Goal: Information Seeking & Learning: Learn about a topic

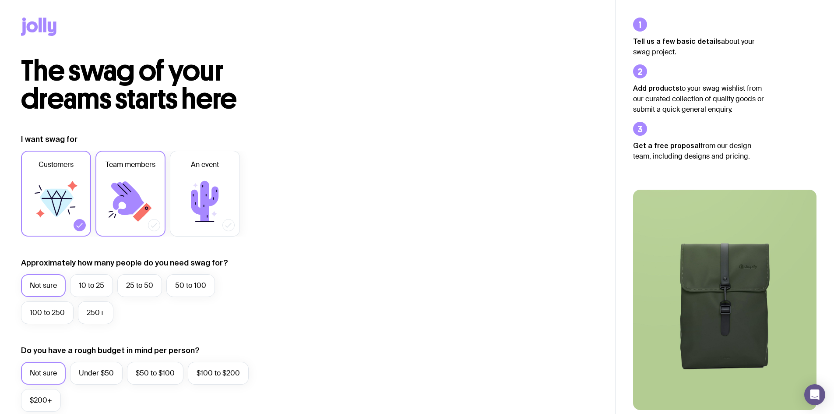
click at [130, 174] on label "Team members" at bounding box center [130, 194] width 70 height 86
click at [0, 0] on input "Team members" at bounding box center [0, 0] width 0 height 0
click at [187, 286] on label "50 to 100" at bounding box center [190, 285] width 49 height 23
click at [0, 0] on input "50 to 100" at bounding box center [0, 0] width 0 height 0
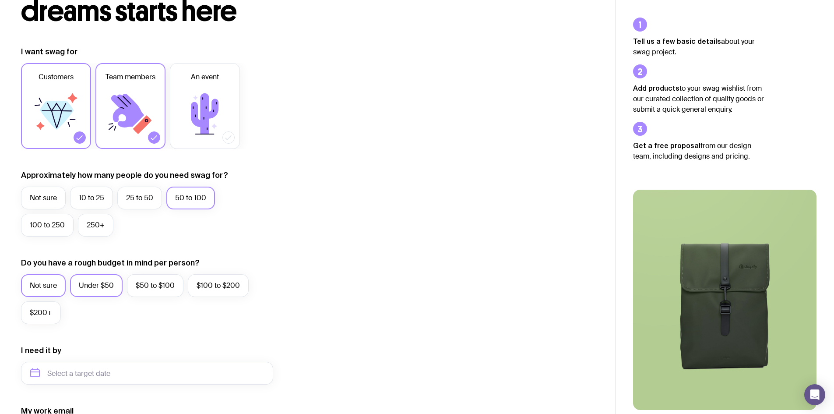
click at [115, 276] on label "Under $50" at bounding box center [96, 285] width 53 height 23
click at [0, 0] on input "Under $50" at bounding box center [0, 0] width 0 height 0
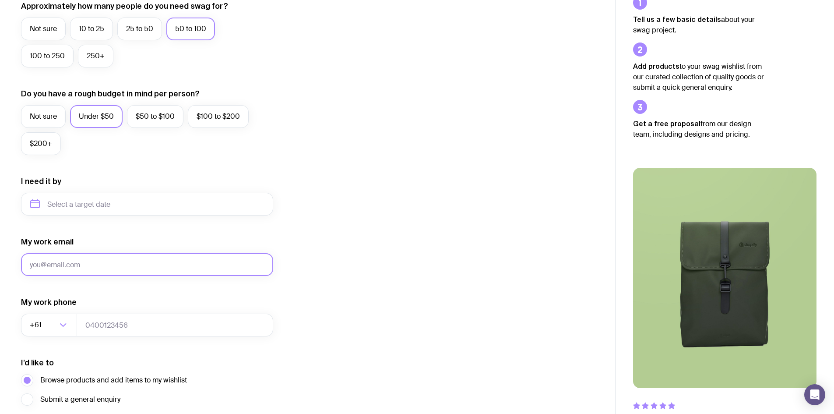
scroll to position [263, 0]
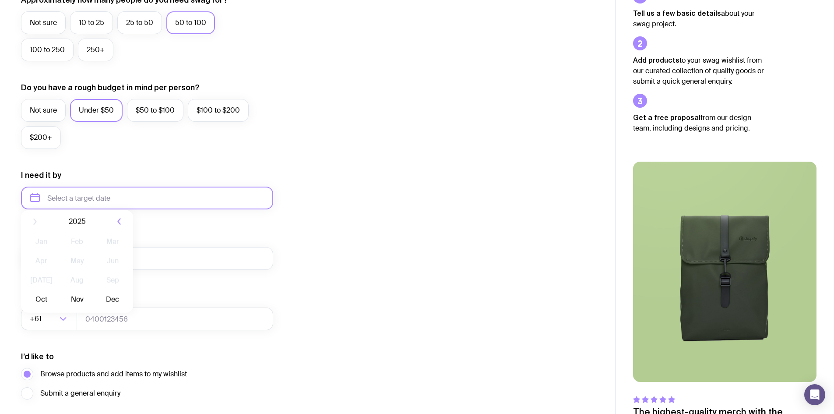
click at [109, 201] on input "text" at bounding box center [147, 197] width 252 height 23
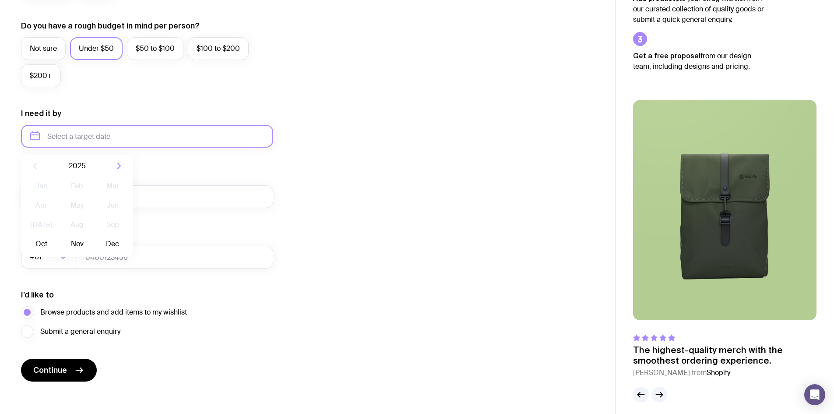
scroll to position [330, 0]
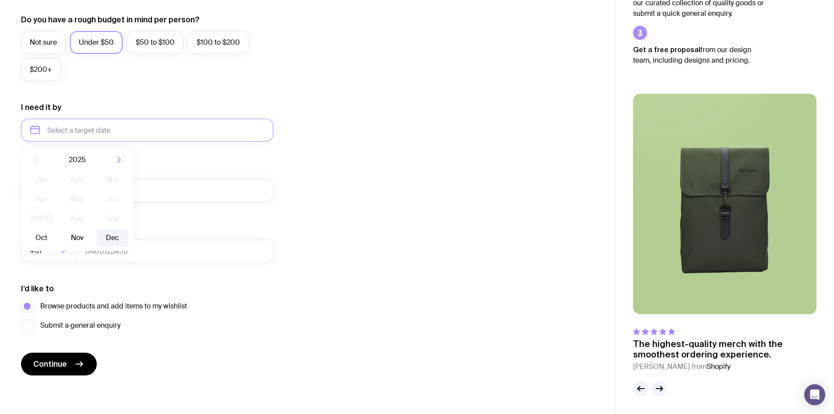
click at [119, 236] on button "Dec" at bounding box center [113, 238] width 32 height 18
type input "[DATE]"
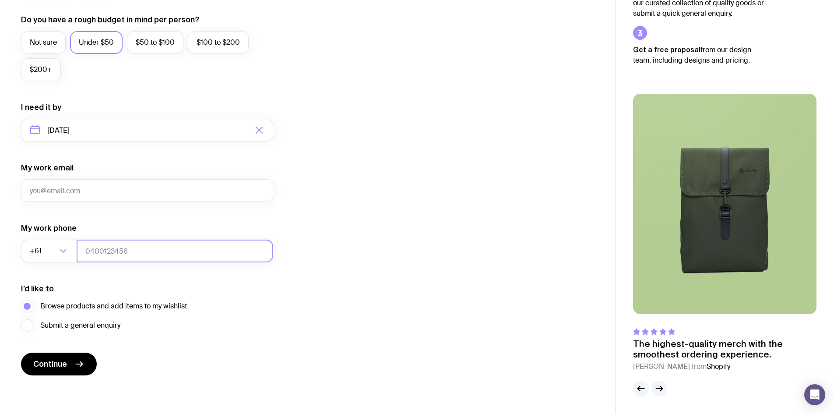
click at [103, 257] on input "tel" at bounding box center [175, 250] width 197 height 23
type input "413045922"
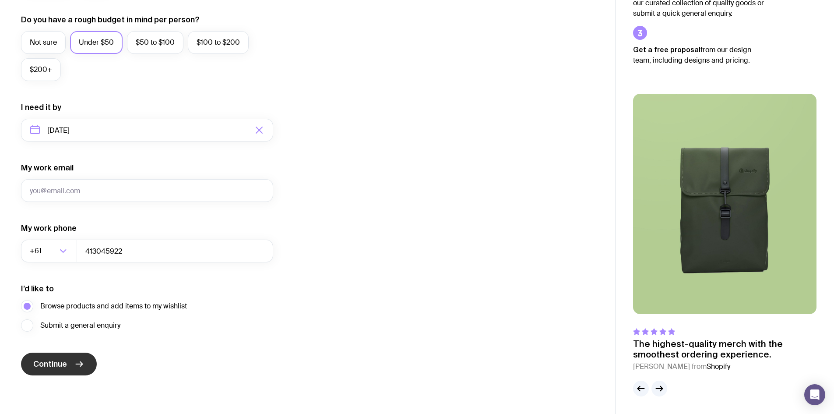
click at [84, 362] on button "Continue" at bounding box center [59, 363] width 76 height 23
click at [49, 189] on input "My work email" at bounding box center [147, 190] width 252 height 23
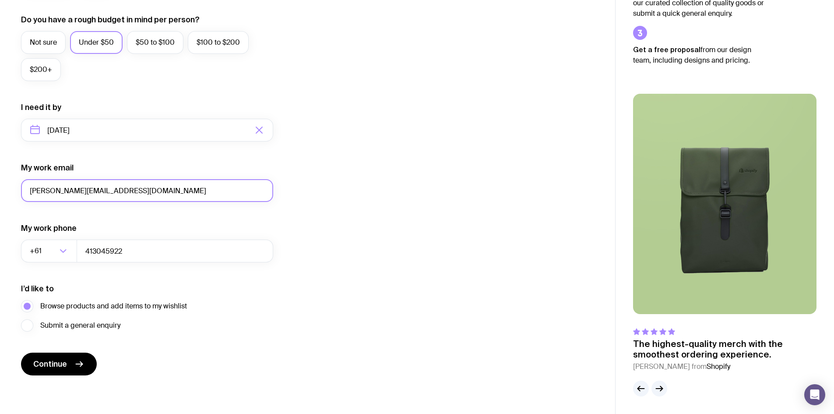
type input "[PERSON_NAME][EMAIL_ADDRESS][DOMAIN_NAME]"
click at [21, 352] on button "Continue" at bounding box center [59, 363] width 76 height 23
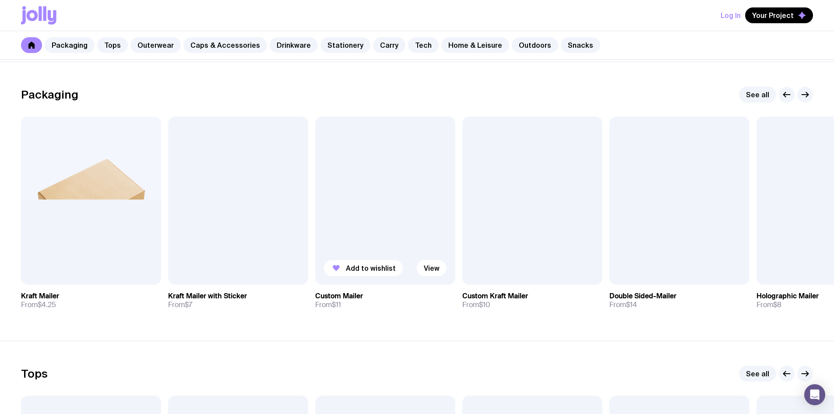
scroll to position [131, 0]
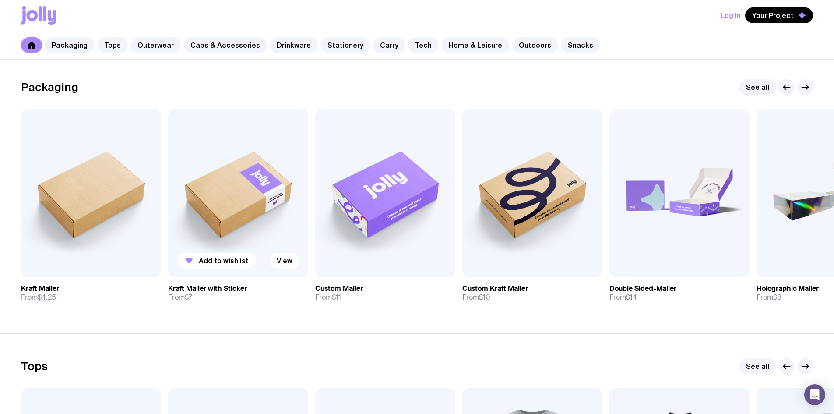
click at [227, 174] on img at bounding box center [238, 193] width 140 height 168
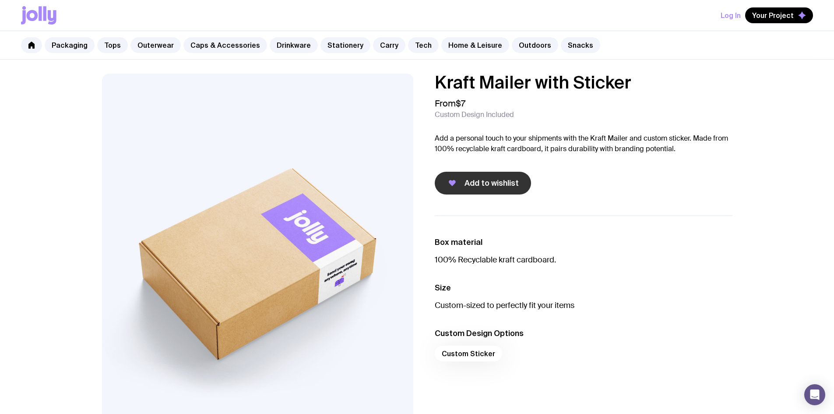
click at [474, 183] on span "Add to wishlist" at bounding box center [491, 183] width 54 height 11
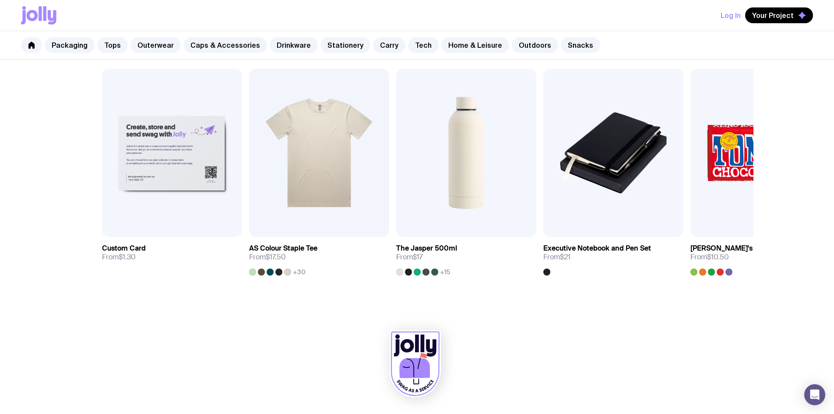
scroll to position [202, 0]
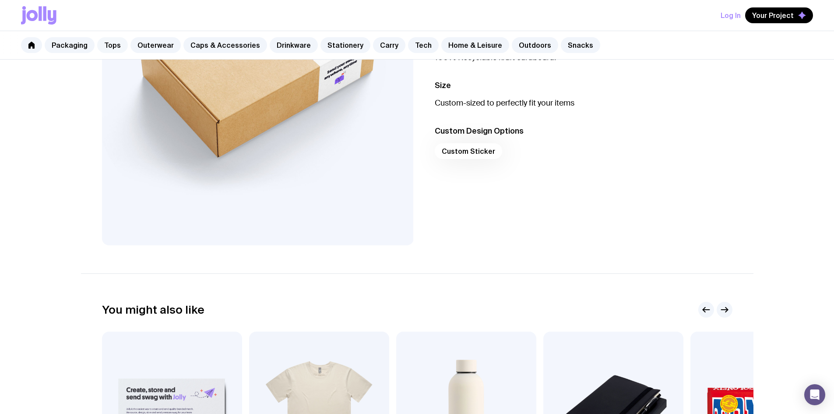
click at [114, 48] on link "Tops" at bounding box center [112, 45] width 31 height 16
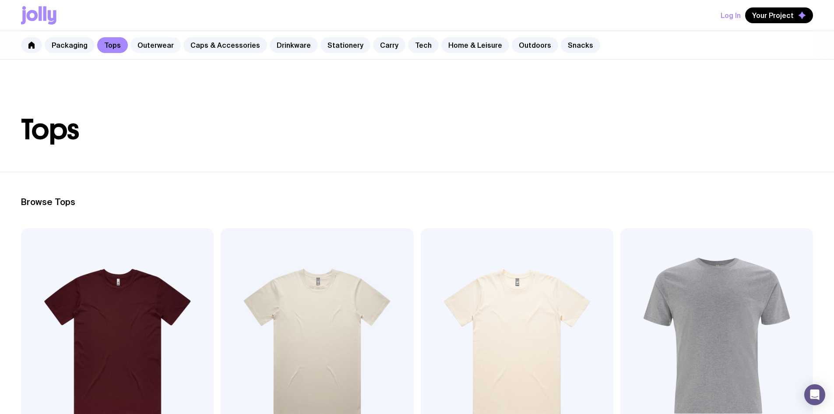
click at [165, 46] on link "Outerwear" at bounding box center [155, 45] width 50 height 16
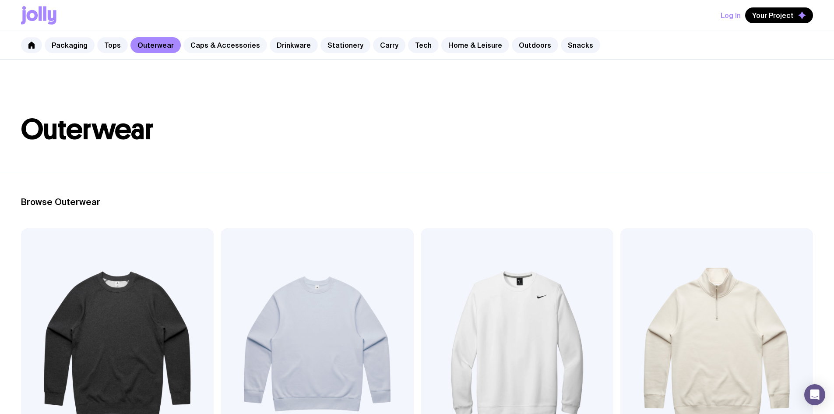
click at [236, 53] on link "Caps & Accessories" at bounding box center [225, 45] width 84 height 16
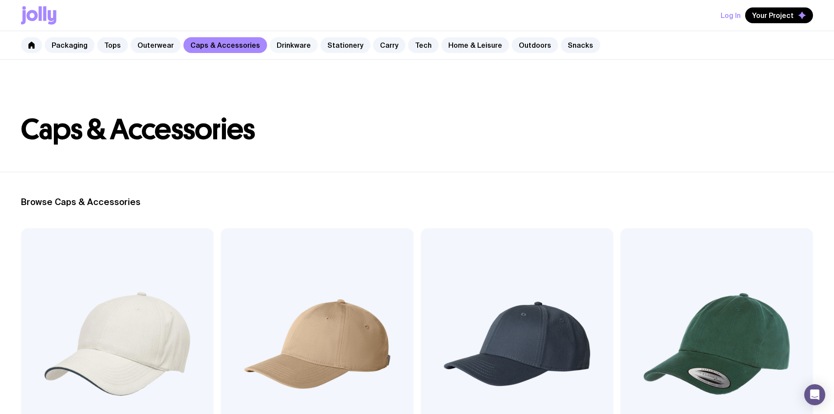
click at [285, 47] on link "Drinkware" at bounding box center [294, 45] width 48 height 16
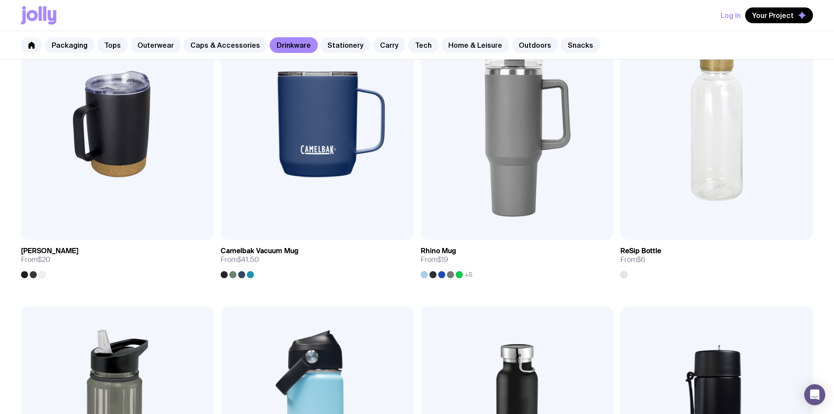
scroll to position [553, 0]
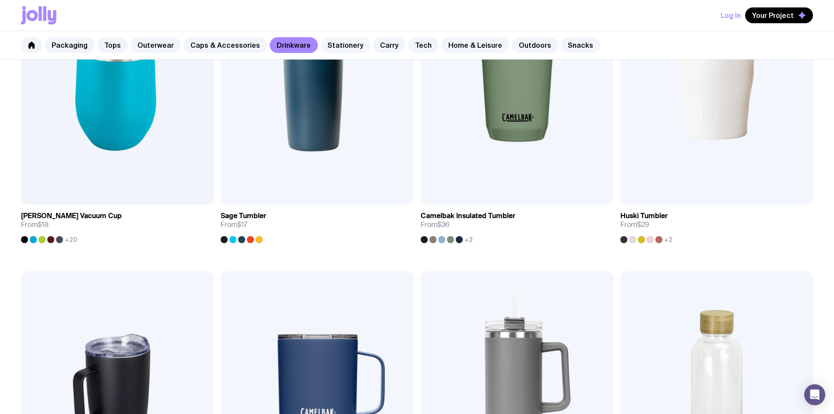
click at [326, 52] on link "Stationery" at bounding box center [345, 45] width 50 height 16
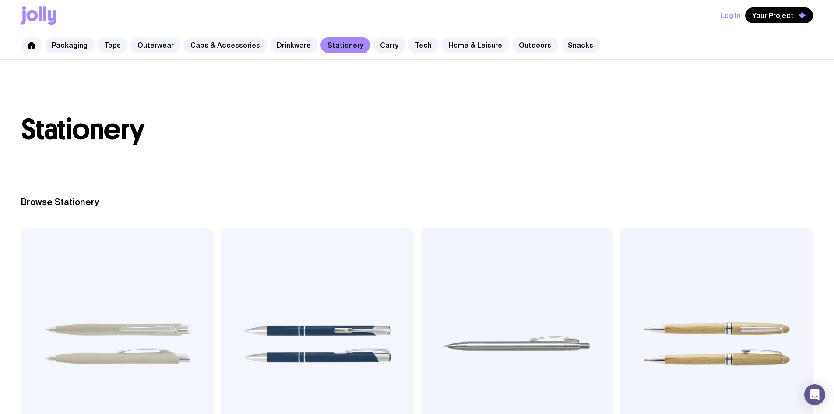
scroll to position [263, 0]
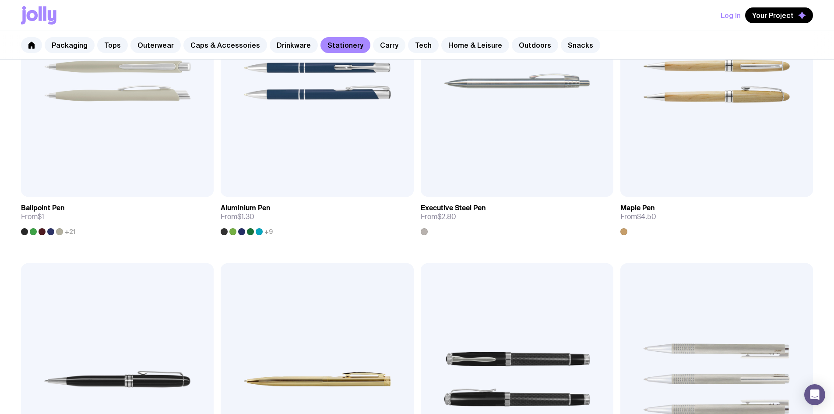
click at [373, 46] on link "Carry" at bounding box center [389, 45] width 32 height 16
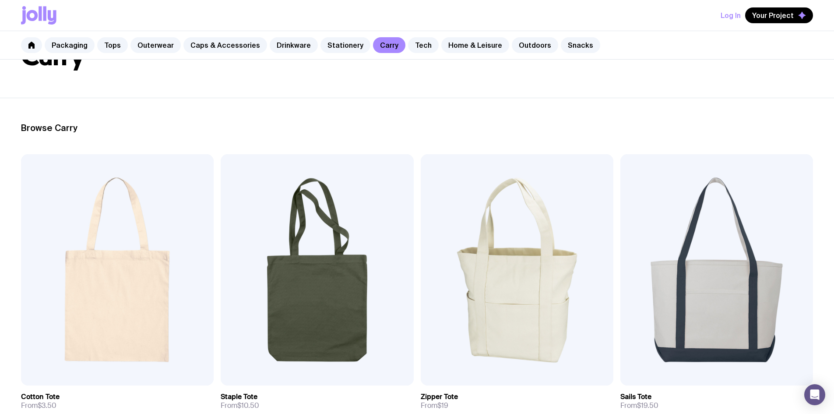
scroll to position [88, 0]
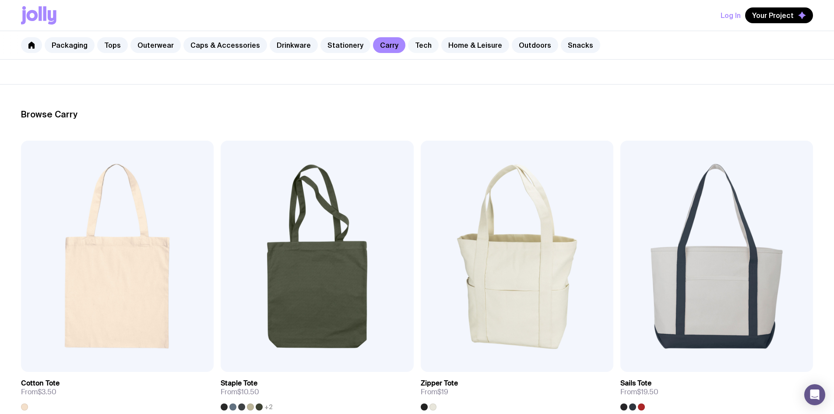
click at [411, 43] on link "Tech" at bounding box center [423, 45] width 31 height 16
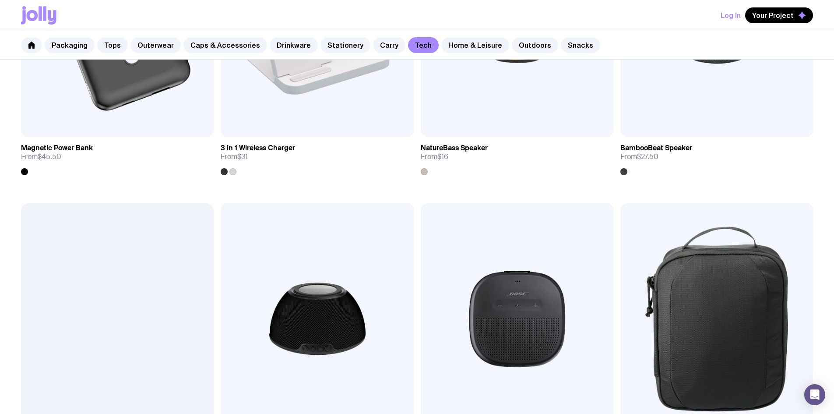
scroll to position [1025, 0]
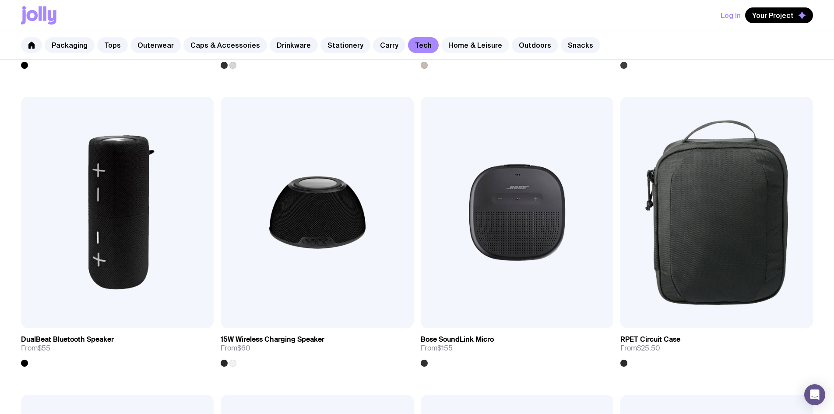
click at [452, 47] on link "Home & Leisure" at bounding box center [475, 45] width 68 height 16
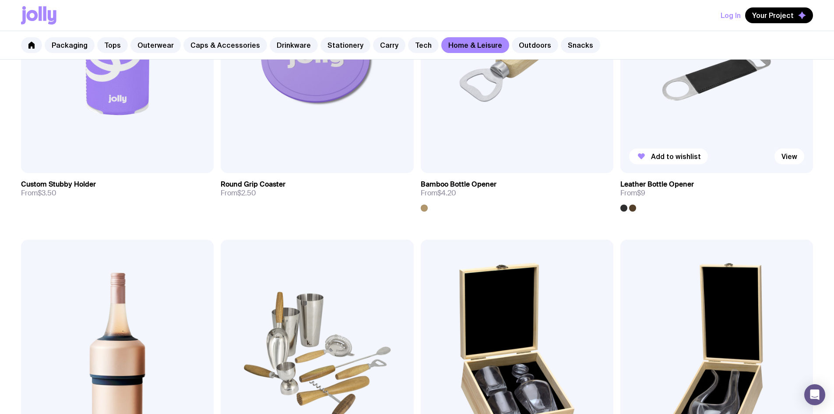
scroll to position [306, 0]
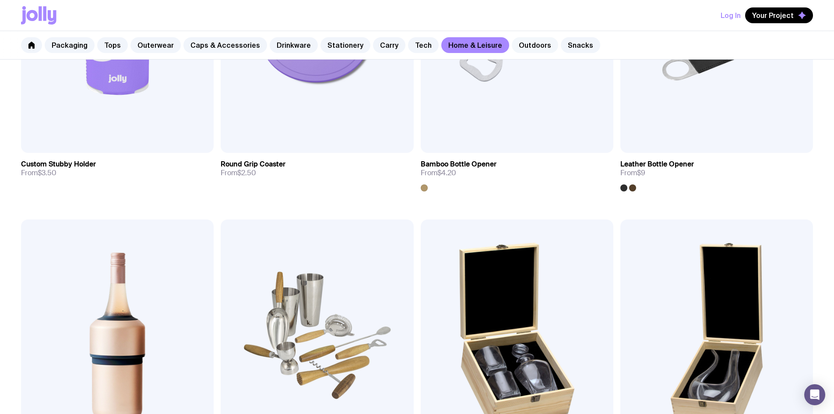
click at [527, 40] on link "Outdoors" at bounding box center [535, 45] width 46 height 16
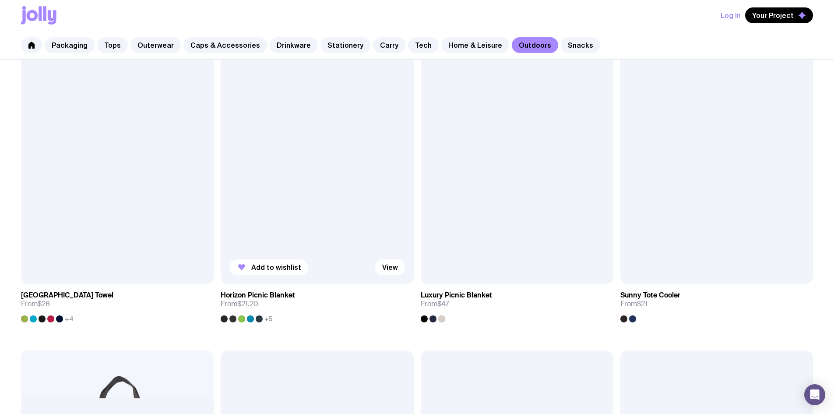
scroll to position [788, 0]
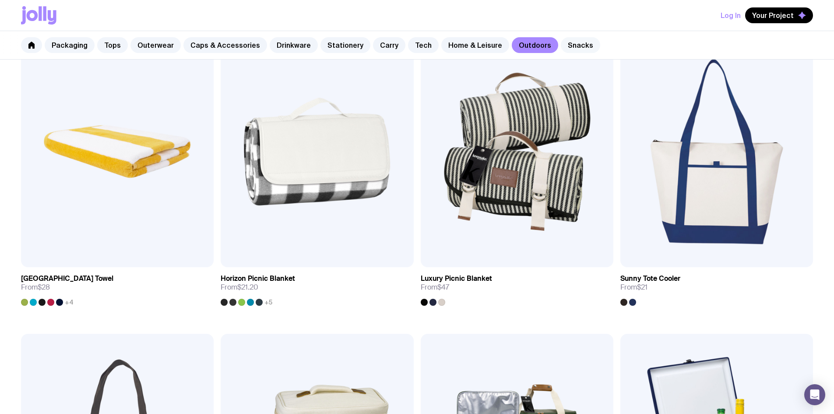
click at [571, 44] on link "Snacks" at bounding box center [580, 45] width 39 height 16
